Goal: Task Accomplishment & Management: Manage account settings

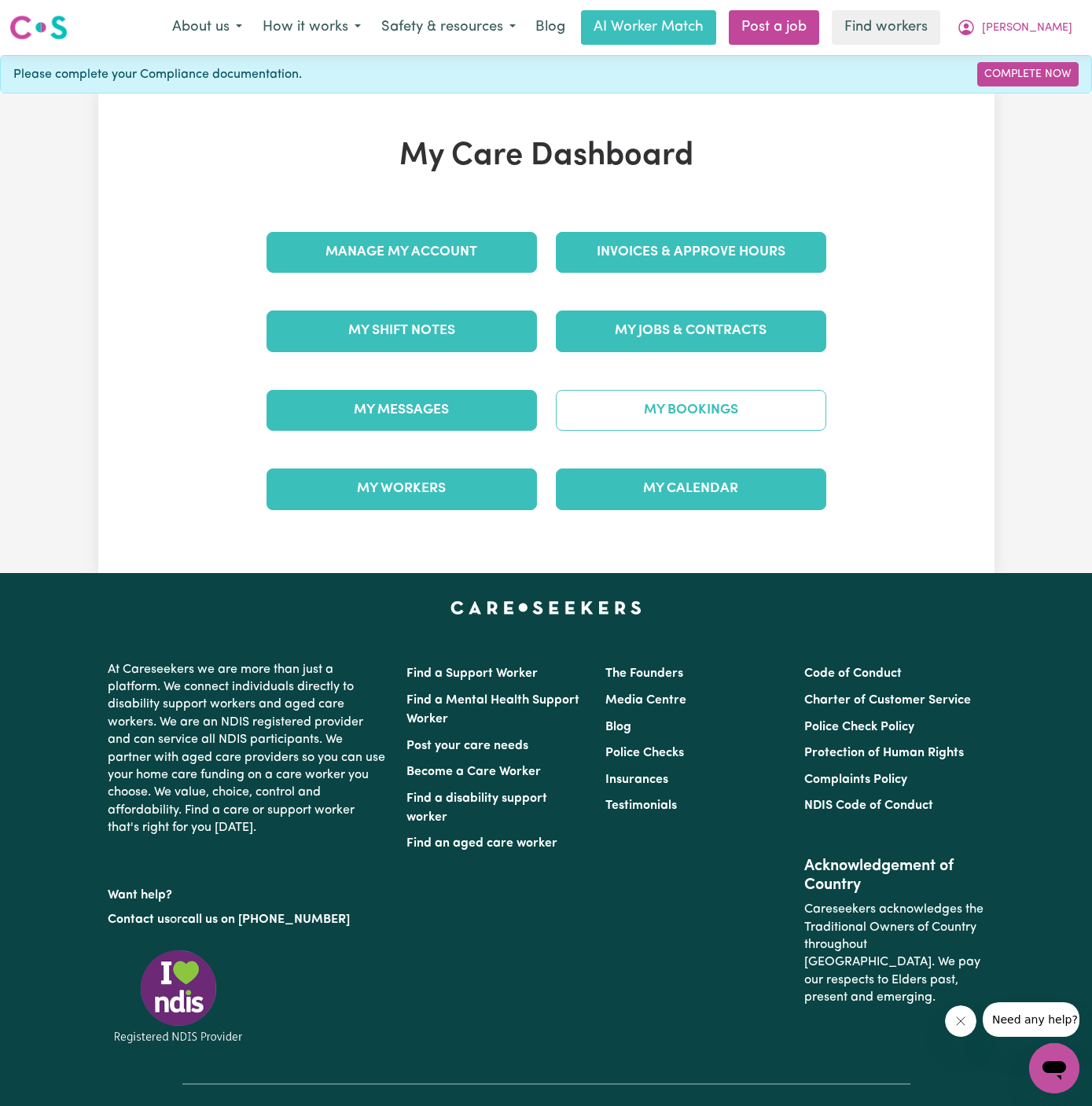
click at [697, 408] on link "My Bookings" at bounding box center [690, 410] width 270 height 41
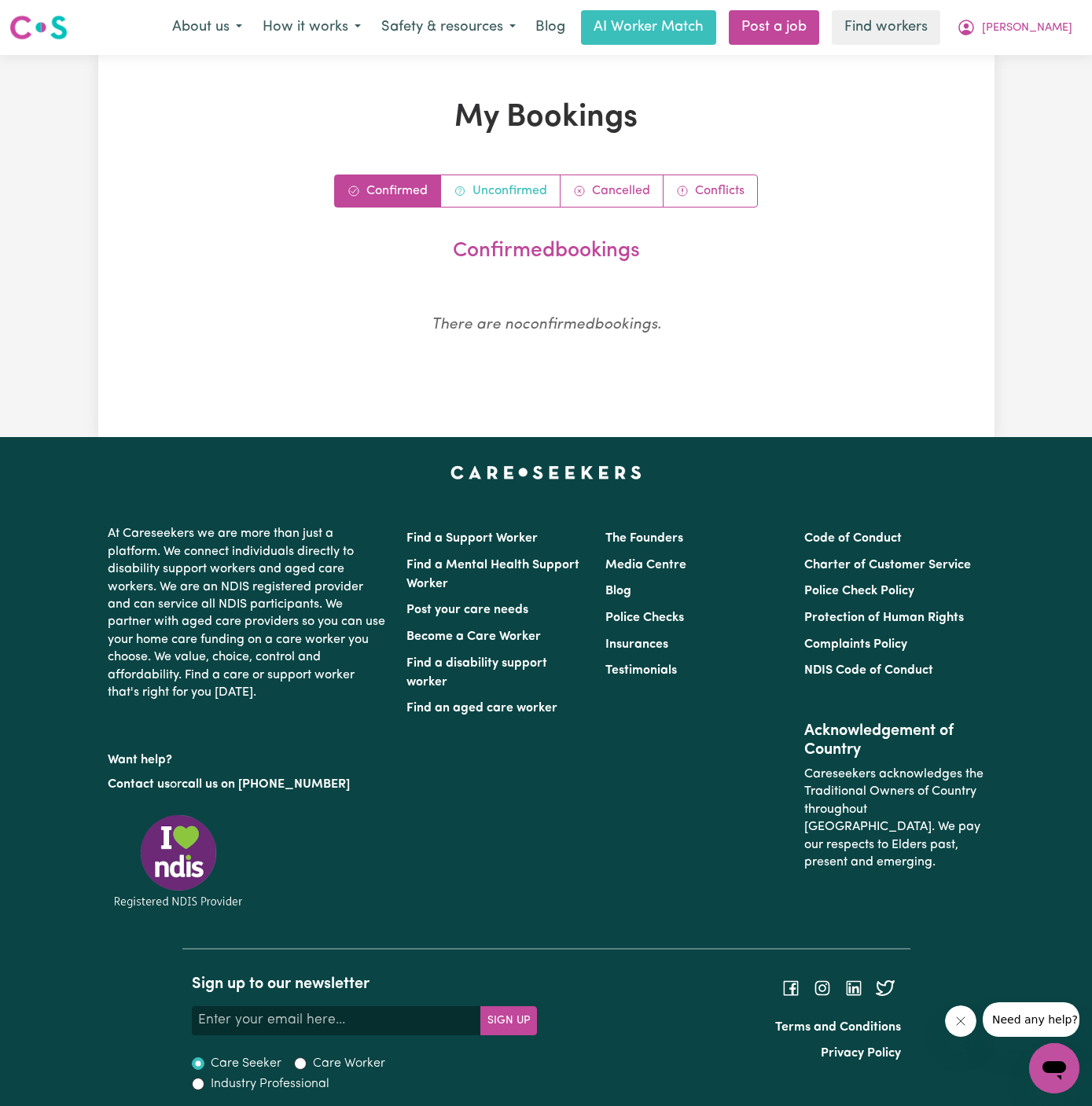
click at [498, 184] on link "Unconfirmed" at bounding box center [500, 191] width 119 height 31
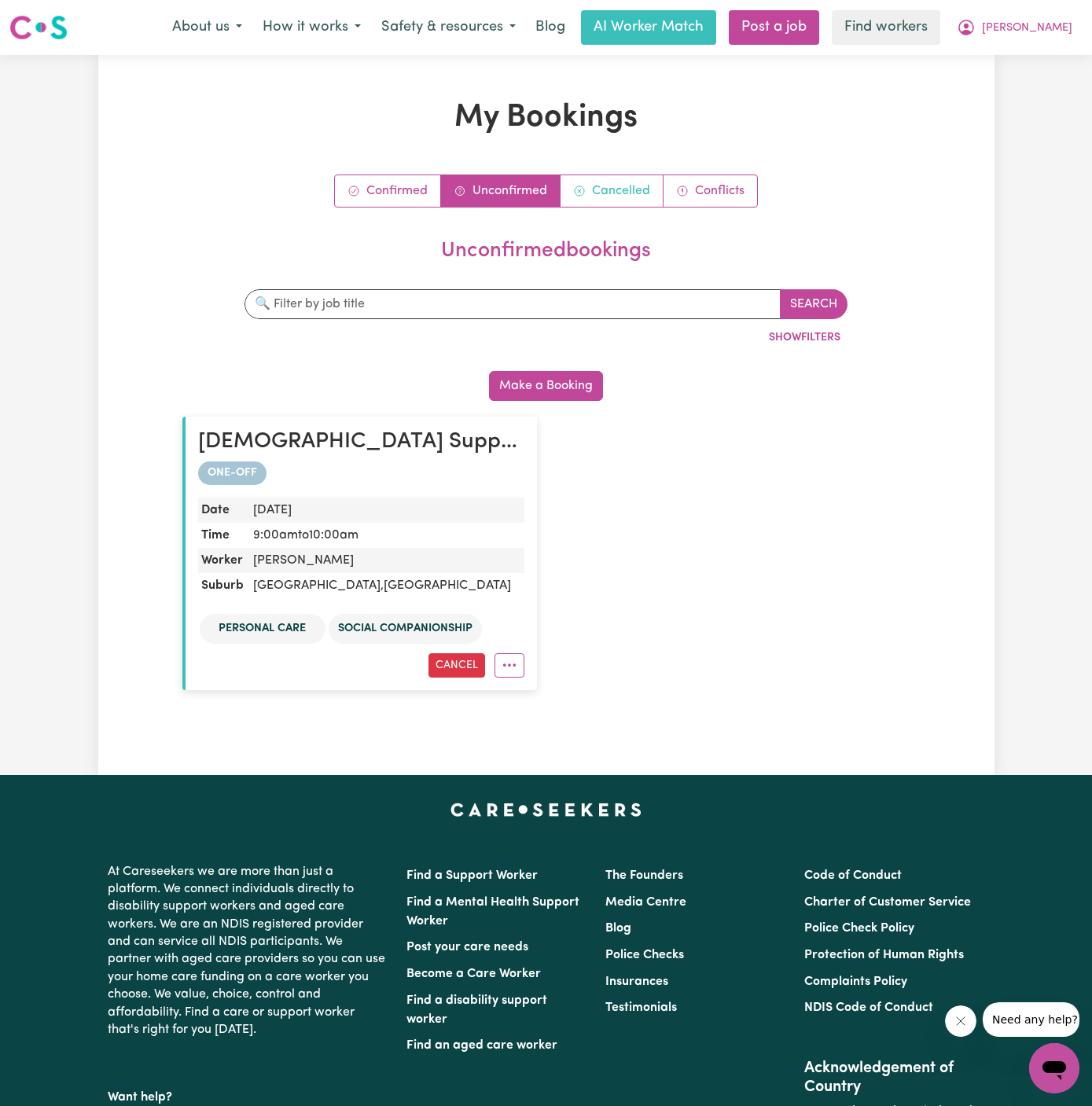
click at [584, 183] on span "Cancelled bookings" at bounding box center [579, 191] width 13 height 19
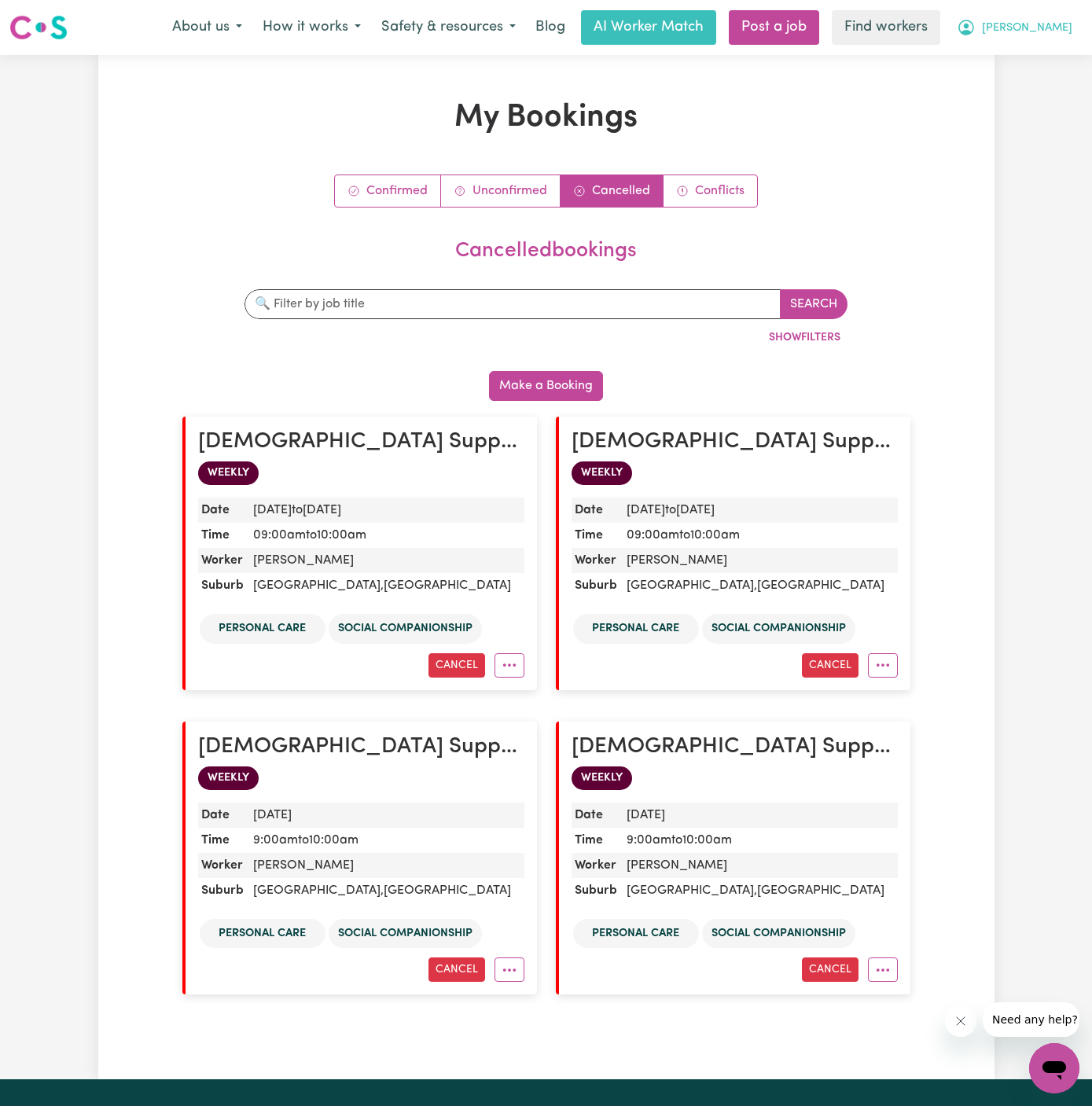
click at [1067, 23] on span "[PERSON_NAME]" at bounding box center [1027, 28] width 91 height 18
click at [1061, 50] on link "My Dashboard" at bounding box center [1019, 61] width 124 height 30
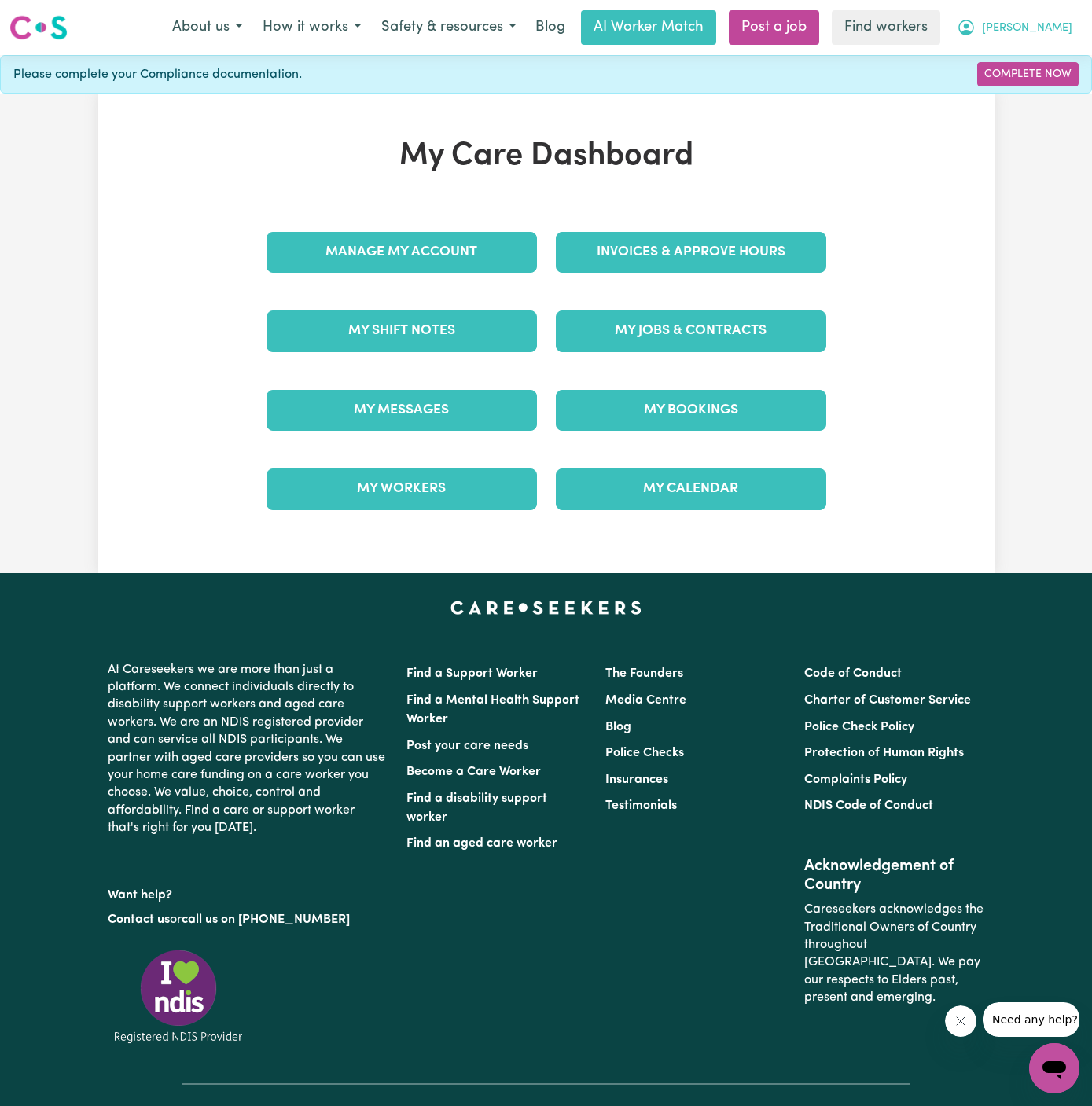
click at [1061, 13] on button "[PERSON_NAME]" at bounding box center [1014, 28] width 136 height 33
click at [1054, 86] on link "Logout" at bounding box center [1019, 91] width 124 height 30
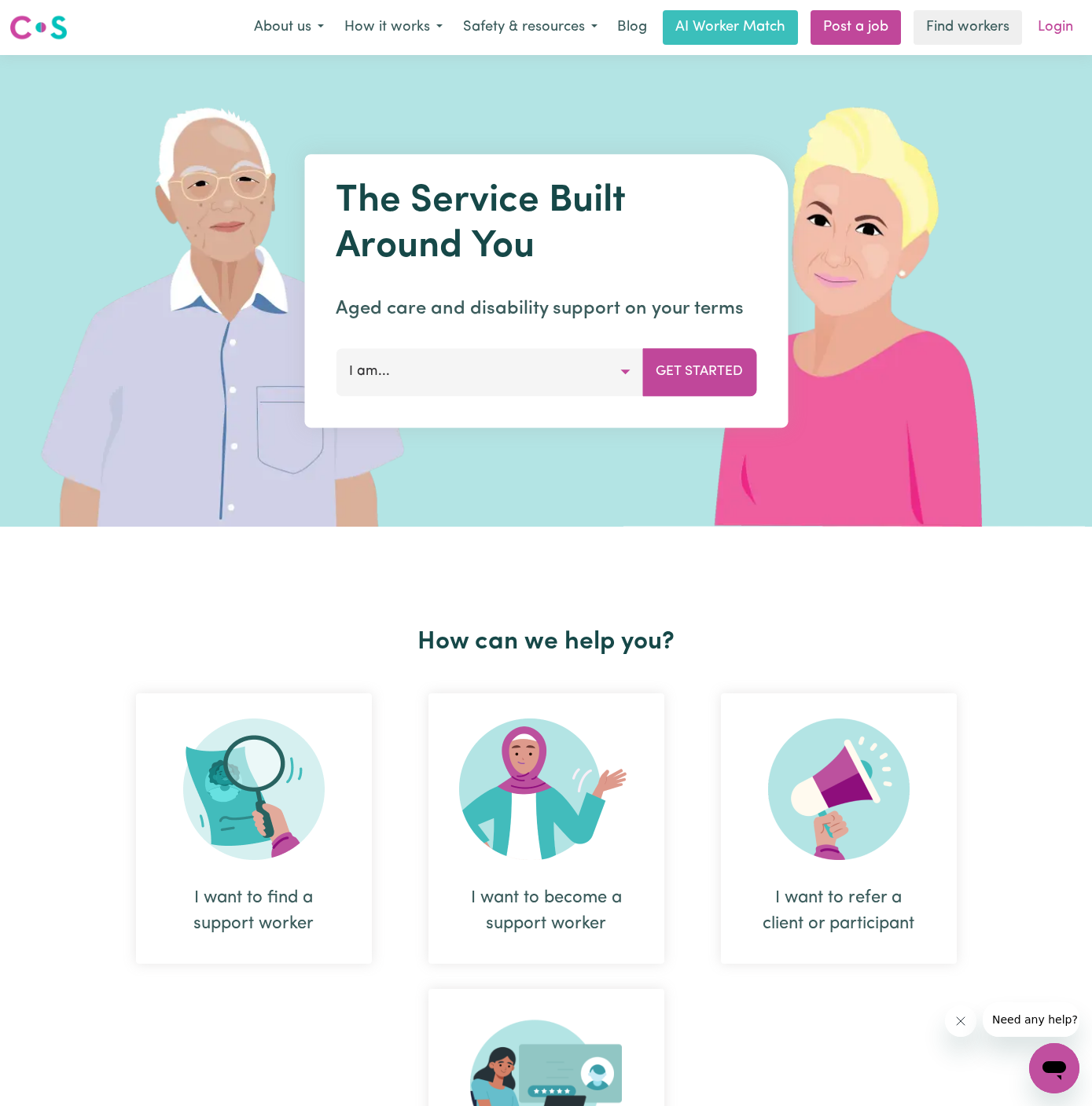
click at [1067, 27] on link "Login" at bounding box center [1055, 27] width 55 height 34
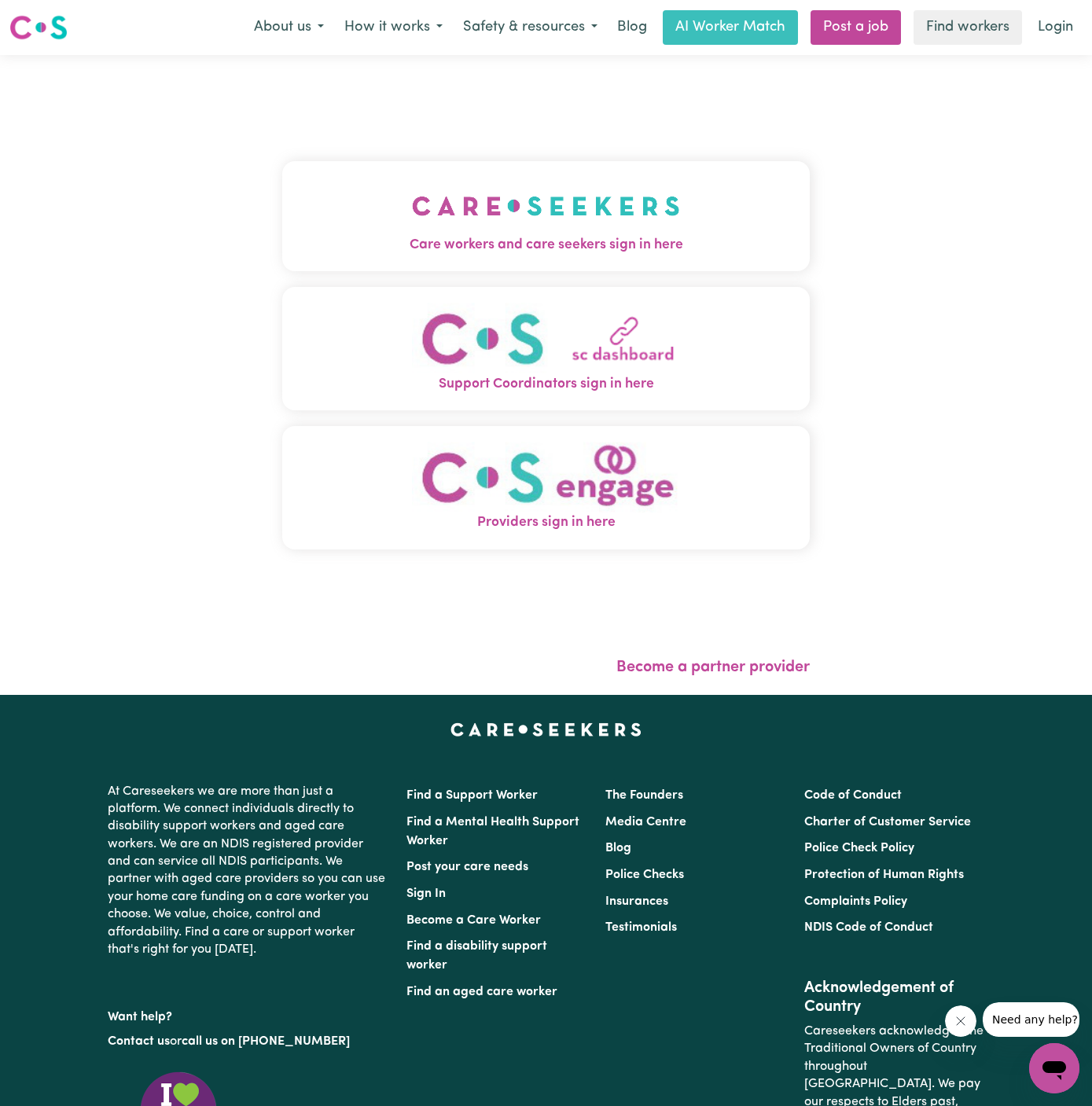
click at [621, 222] on img "Care workers and care seekers sign in here" at bounding box center [546, 205] width 268 height 58
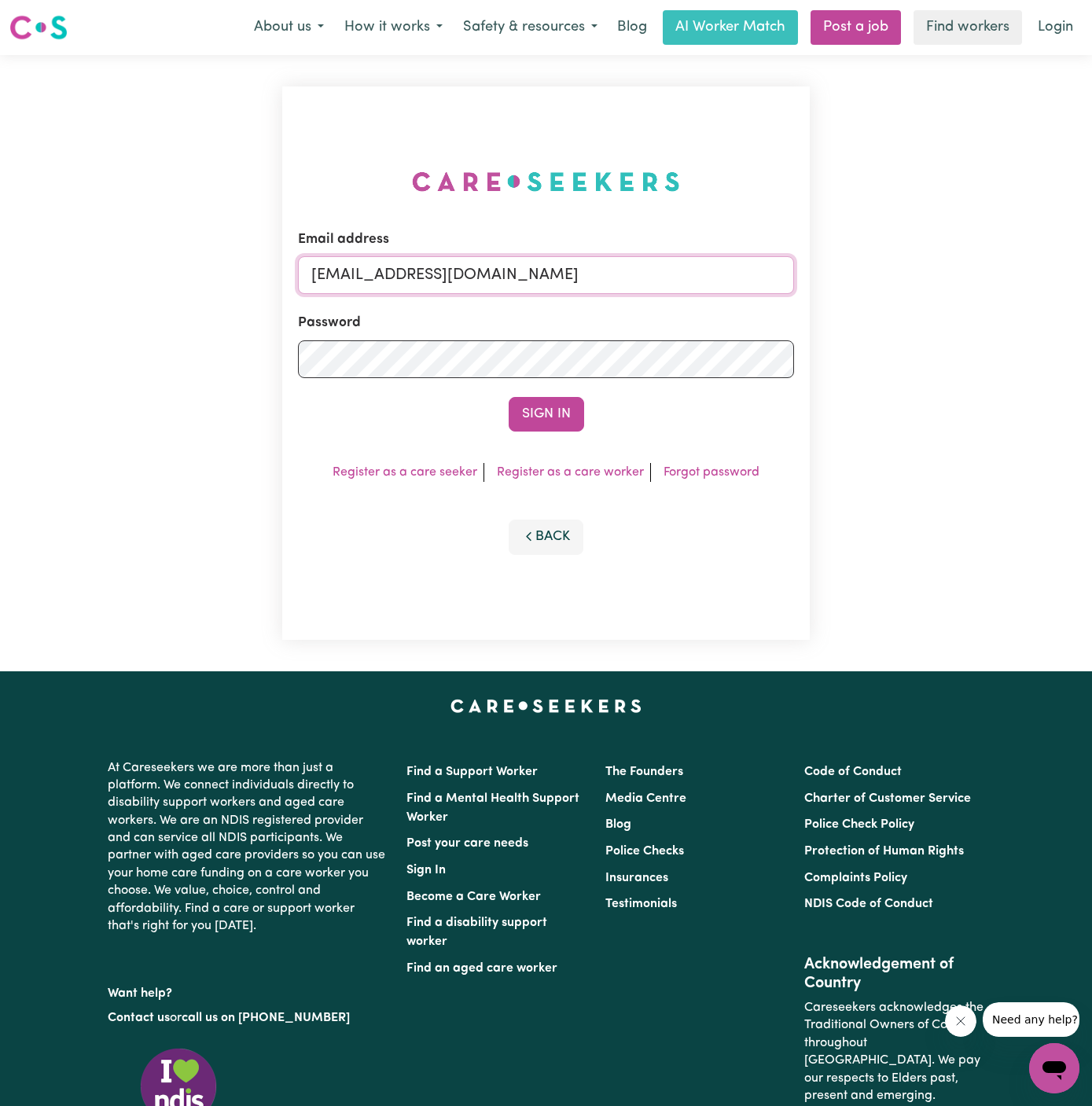
click at [477, 287] on input "[EMAIL_ADDRESS][DOMAIN_NAME]" at bounding box center [546, 275] width 496 height 38
click at [462, 269] on input "[EMAIL_ADDRESS][DOMAIN_NAME]" at bounding box center [546, 275] width 496 height 38
type input "[PERSON_NAME][EMAIL_ADDRESS][DOMAIN_NAME]"
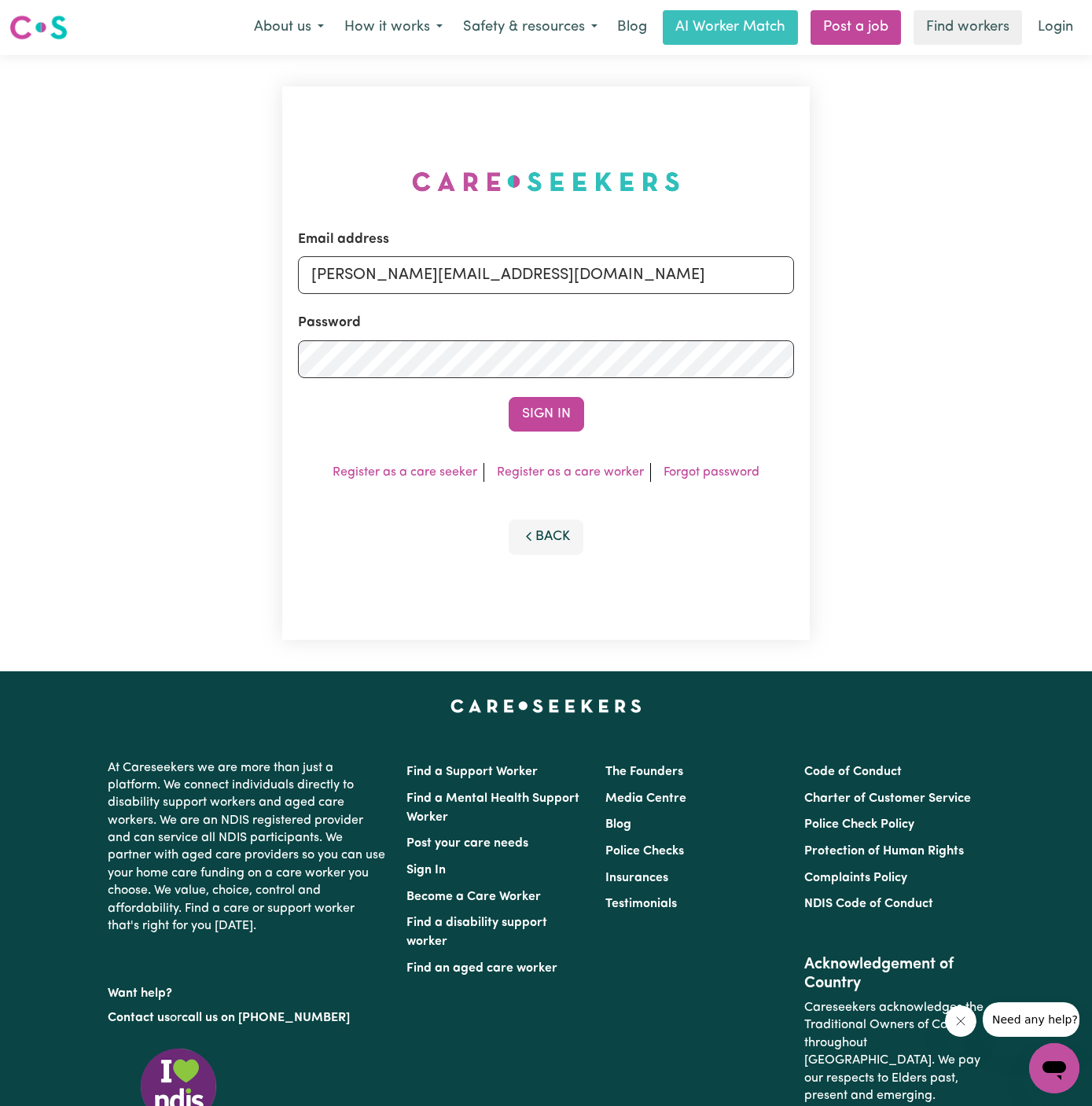
click at [562, 431] on div "Email address [PERSON_NAME][EMAIL_ADDRESS][DOMAIN_NAME] Password Sign In Regist…" at bounding box center [546, 363] width 527 height 553
click at [528, 413] on button "Sign In" at bounding box center [547, 414] width 76 height 34
